Goal: Transaction & Acquisition: Purchase product/service

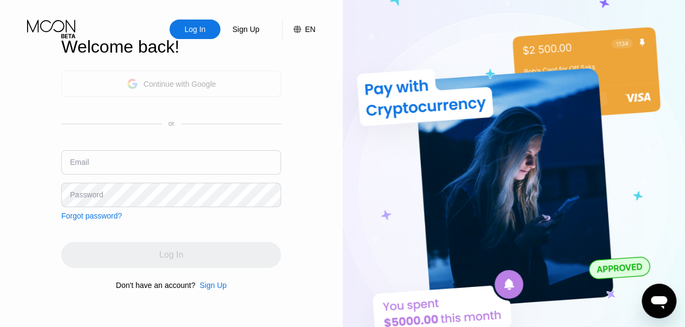
click at [163, 87] on div "Continue with Google" at bounding box center [180, 84] width 73 height 9
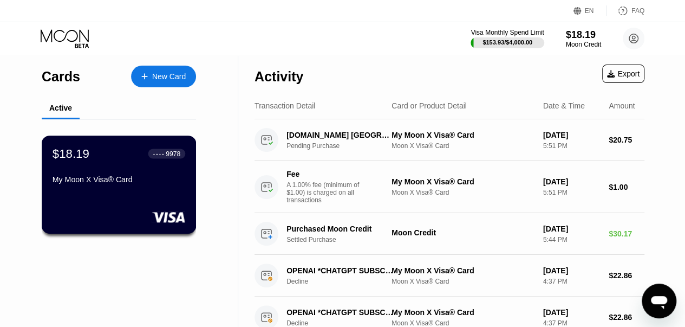
click at [137, 174] on div "$18.19 ● ● ● ● 9978 My Moon X Visa® Card" at bounding box center [119, 167] width 133 height 42
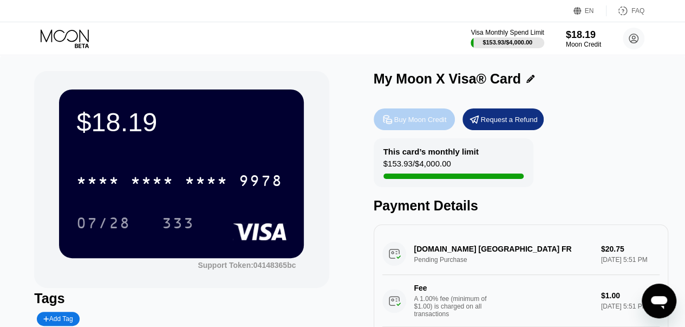
click at [398, 114] on div "Buy Moon Credit" at bounding box center [414, 119] width 81 height 22
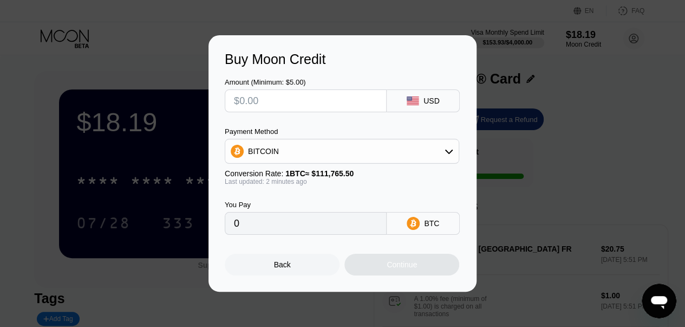
click at [276, 103] on input "text" at bounding box center [306, 101] width 144 height 22
type input "$33"
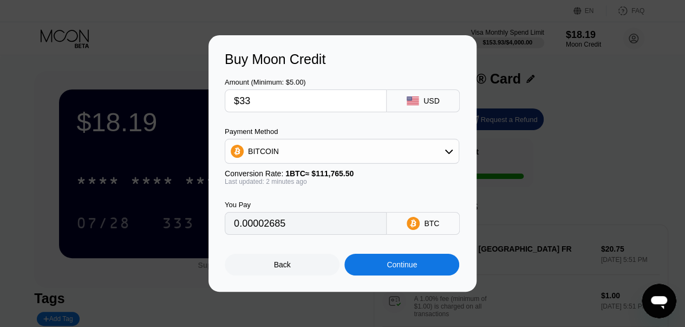
type input "0.00029527"
type input "$33"
click at [291, 158] on div "BITCOIN" at bounding box center [341, 151] width 233 height 22
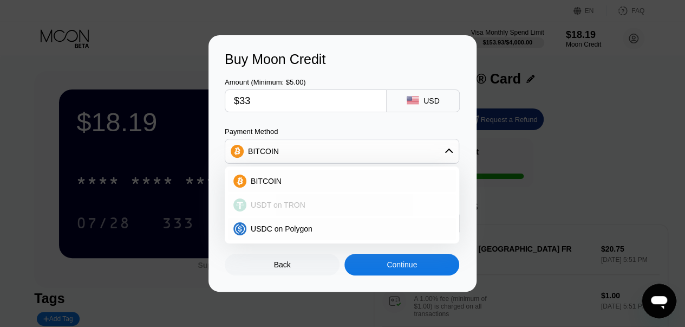
click at [274, 209] on span "USDT on TRON" at bounding box center [278, 204] width 55 height 9
type input "33.33"
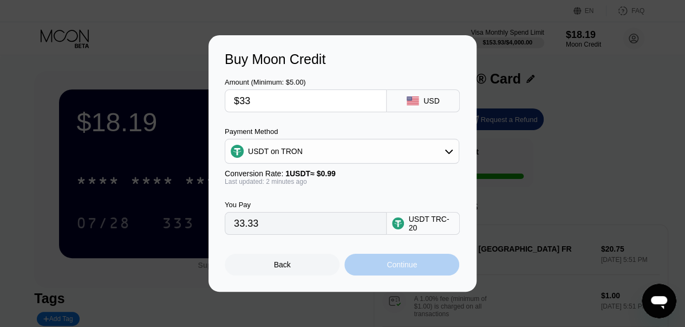
click at [393, 264] on div "Continue" at bounding box center [402, 264] width 30 height 9
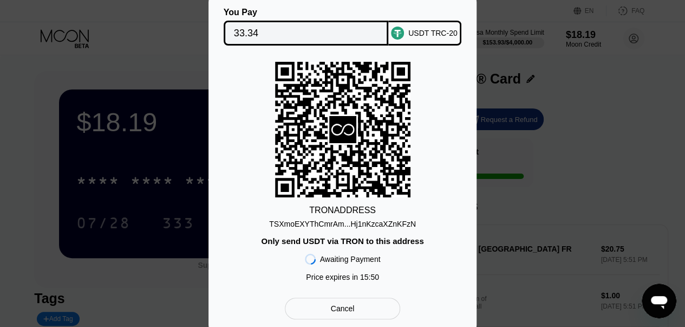
click at [335, 223] on div "TSXmoEXYThCmrAm...Hj1nKzcaXZnKFzN" at bounding box center [342, 223] width 147 height 9
click at [345, 313] on div "Cancel" at bounding box center [343, 308] width 24 height 10
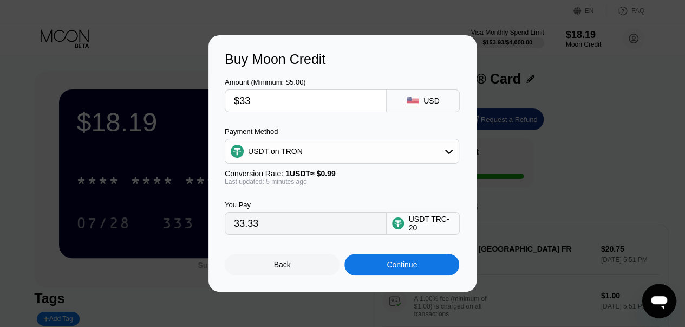
click at [282, 227] on input "33.33" at bounding box center [306, 223] width 144 height 22
click at [257, 222] on input "33.33" at bounding box center [306, 223] width 144 height 22
click at [259, 96] on input "$33" at bounding box center [306, 101] width 144 height 22
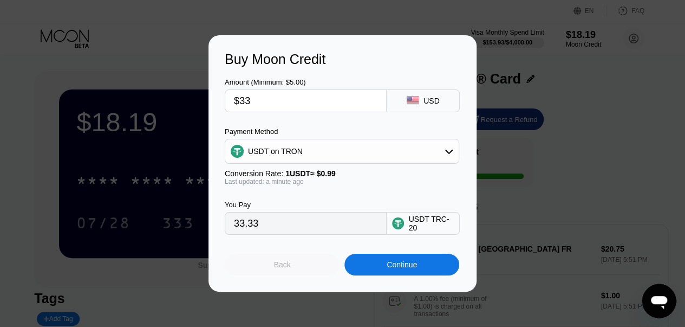
click at [306, 266] on div "Back" at bounding box center [282, 265] width 115 height 22
